Goal: Find contact information: Find contact information

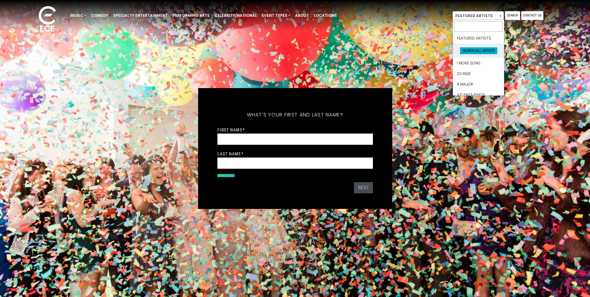
click at [498, 15] on span at bounding box center [500, 16] width 6 height 8
click at [532, 14] on link "Contact Us" at bounding box center [532, 15] width 22 height 9
